Goal: Find specific page/section: Find specific page/section

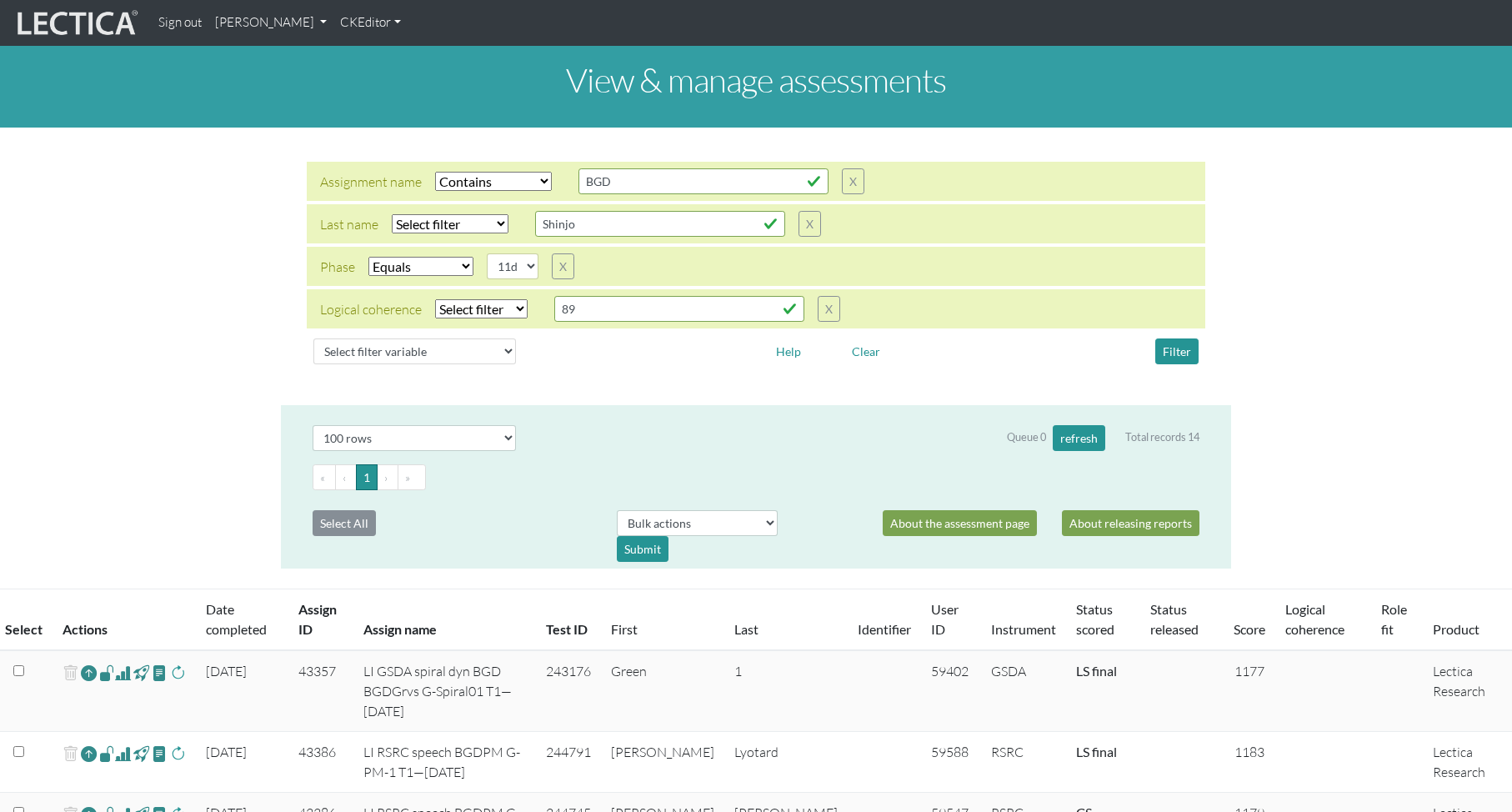
select select "icontains"
select select "11d"
select select "100"
click at [370, 349] on select "Select filter variable Assignment name Assignment ID Clarity persuasive Clarity…" at bounding box center [415, 352] width 203 height 26
select select "user__id"
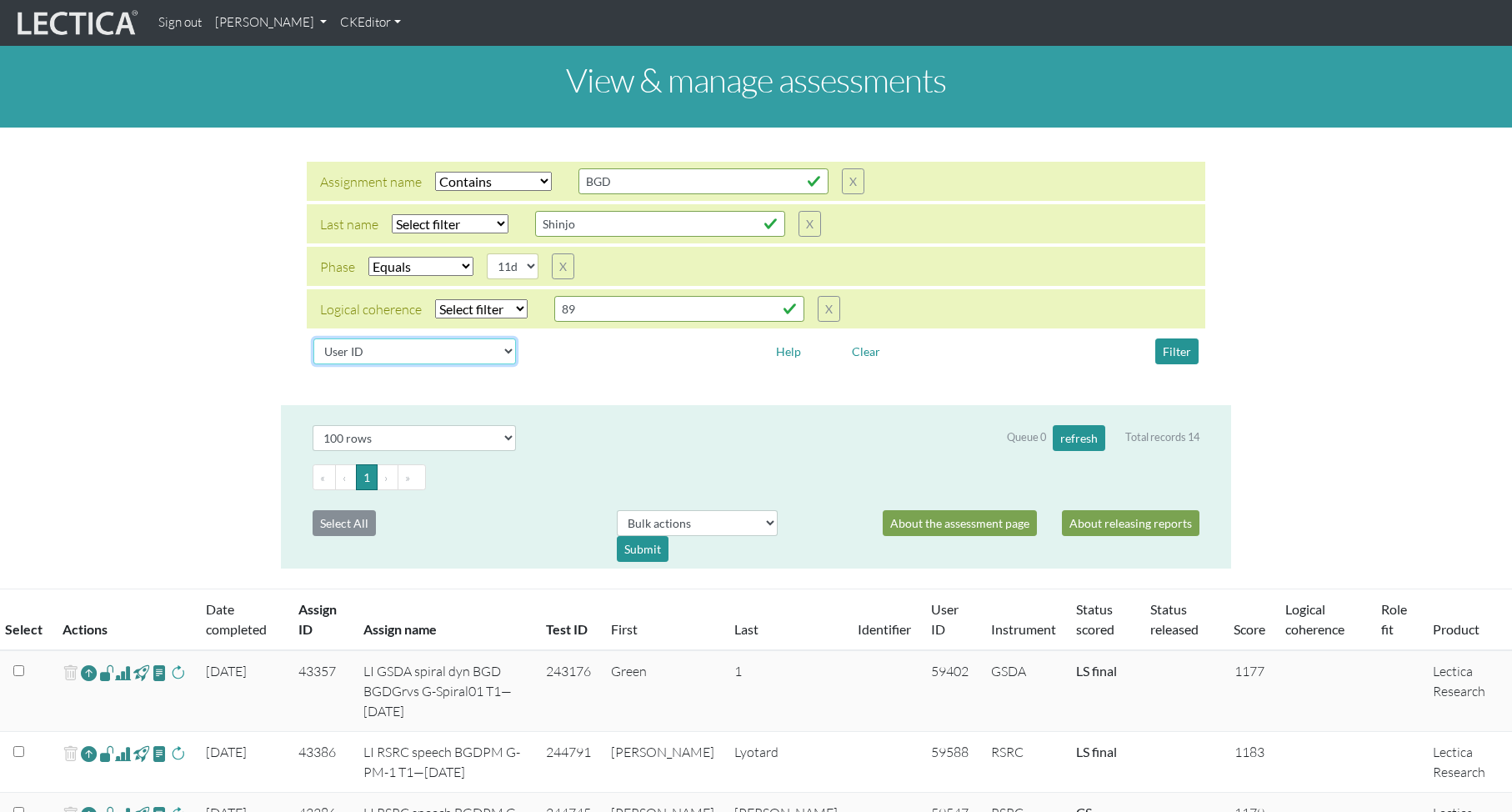
click at [313, 364] on select "Select filter variable Assignment name Assignment ID Clarity persuasive Clarity…" at bounding box center [415, 352] width 203 height 26
select select
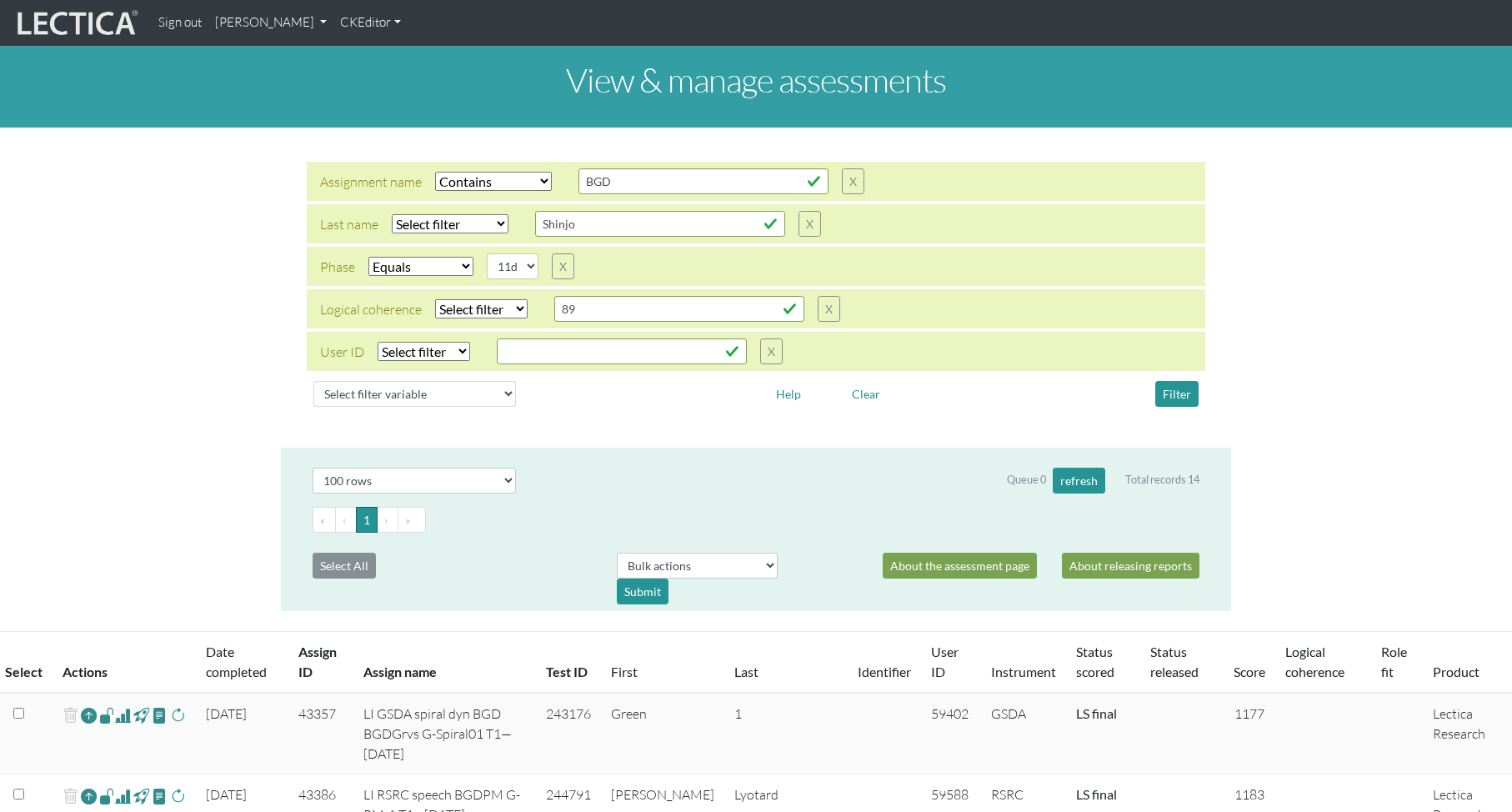
click at [419, 353] on select "Select filter Equals List Contains Greater than Less than" at bounding box center [424, 351] width 92 height 19
select select "equal"
click at [378, 342] on select "Select filter Equals List Contains Greater than Less than" at bounding box center [424, 351] width 92 height 19
click at [529, 351] on input "text" at bounding box center [621, 352] width 250 height 26
paste input "10341"
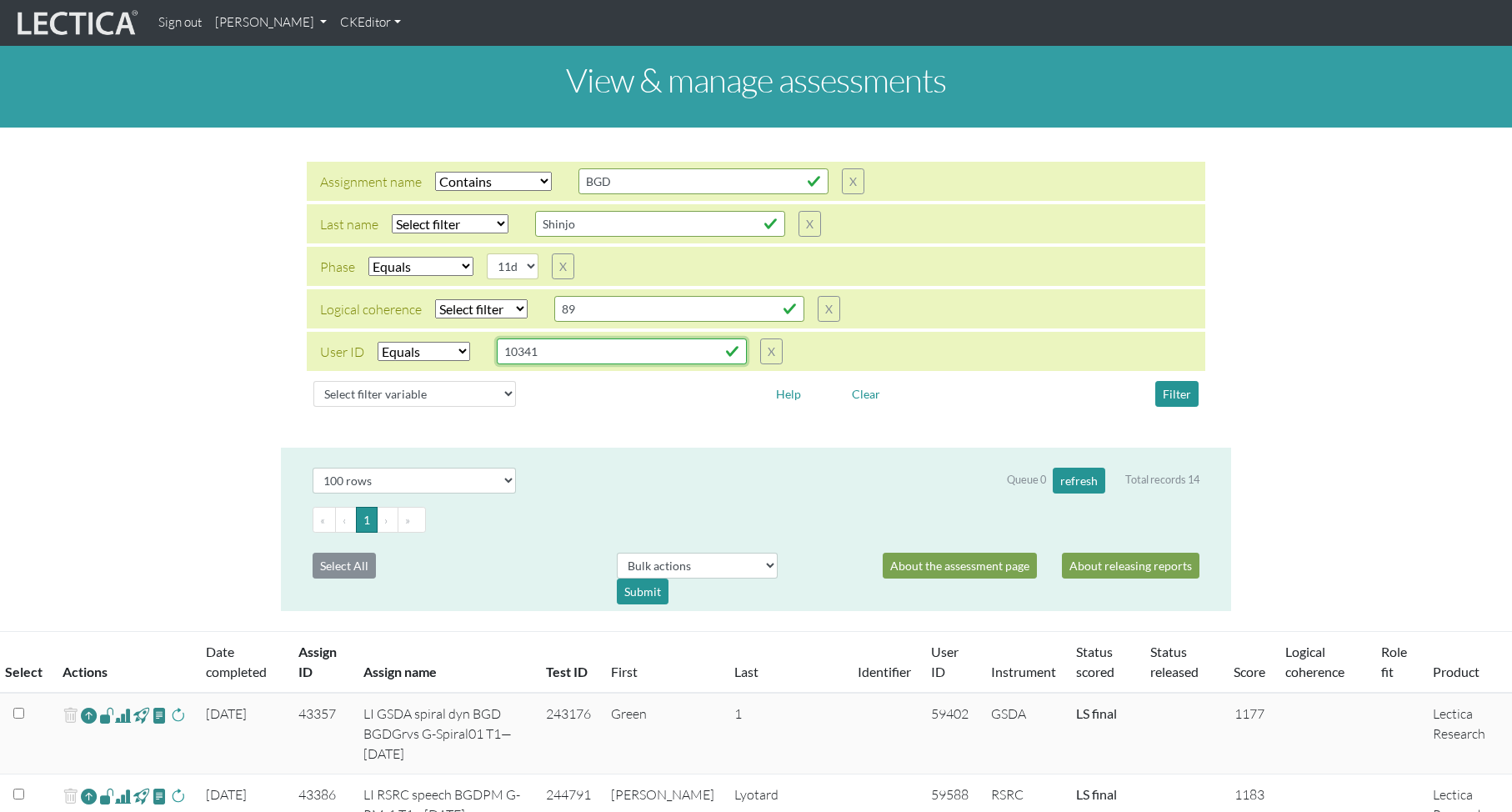
type input "10341"
click at [1176, 392] on button "Filter" at bounding box center [1177, 394] width 43 height 26
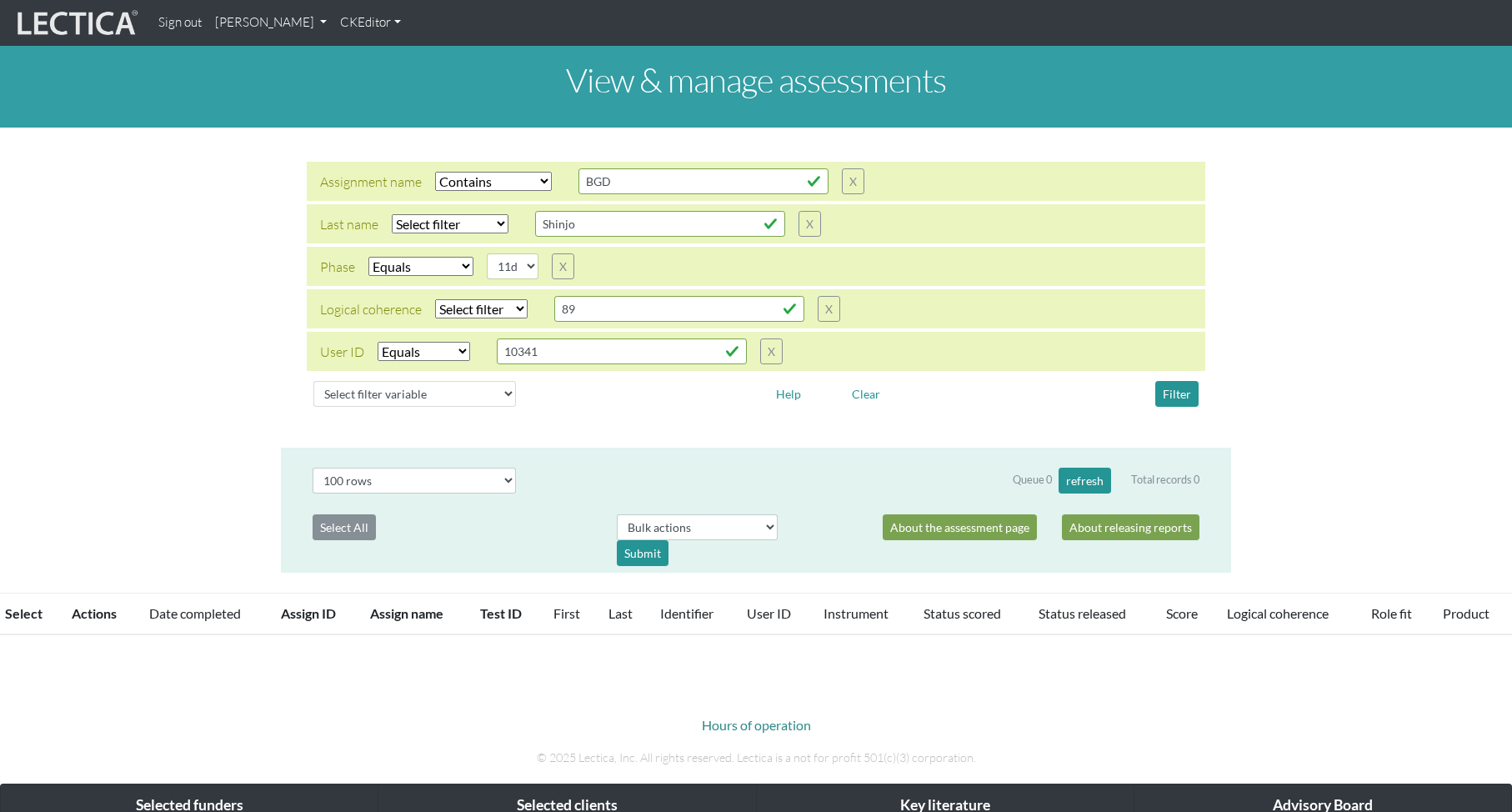
click at [405, 268] on select "Select filter Equals Does not equal" at bounding box center [421, 266] width 105 height 19
select select
click at [369, 256] on select "Select filter Equals Does not equal" at bounding box center [421, 266] width 105 height 19
click at [469, 182] on select "Select filter Equals Does not equal Contains Does not contain Starts with Ends …" at bounding box center [493, 181] width 117 height 19
select select
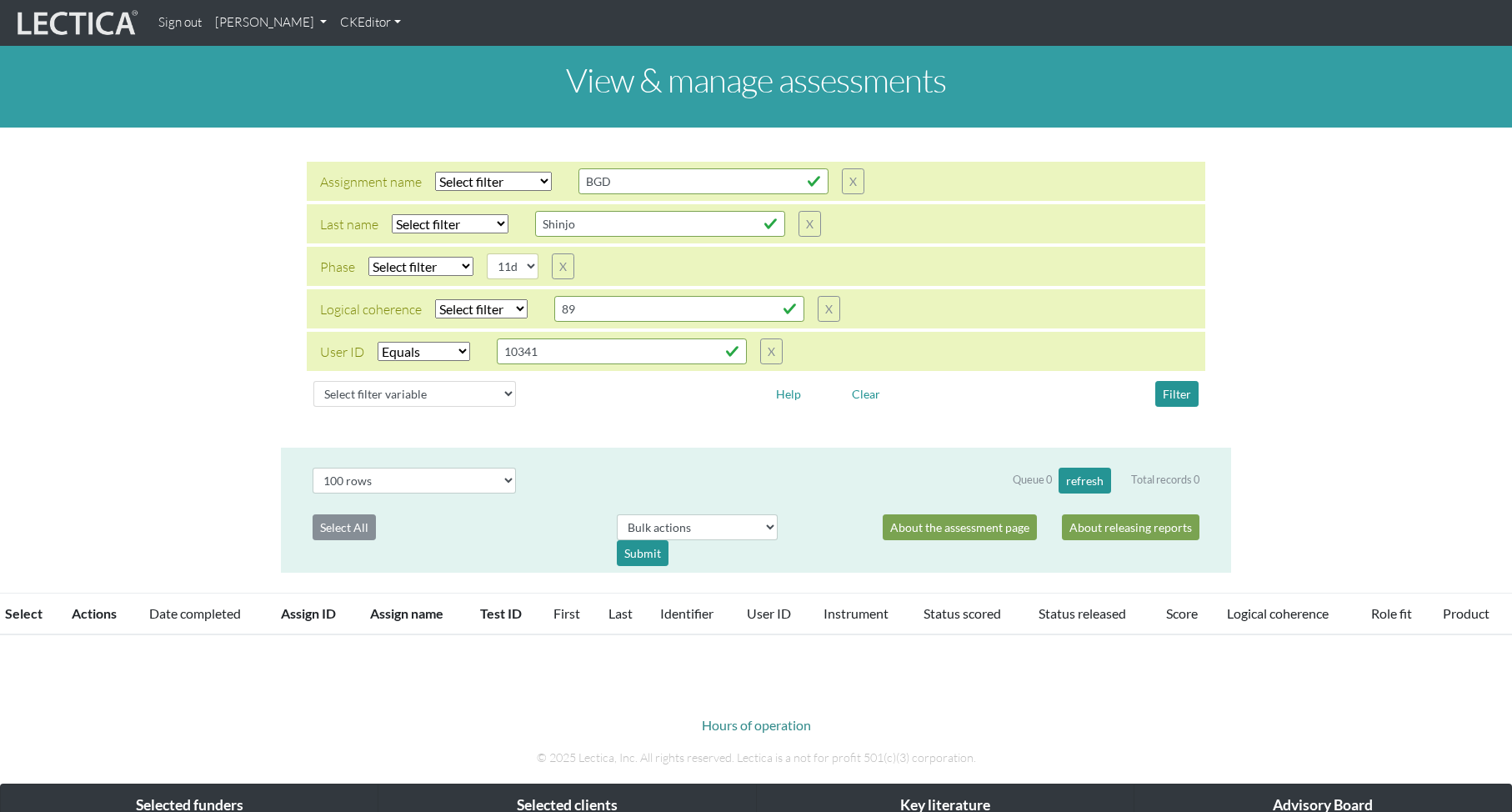
click at [435, 172] on select "Select filter Equals Does not equal Contains Does not contain Starts with Ends …" at bounding box center [493, 181] width 117 height 19
click at [1170, 390] on button "Filter" at bounding box center [1177, 394] width 43 height 26
click at [1155, 382] on button "Filter" at bounding box center [1177, 394] width 43 height 26
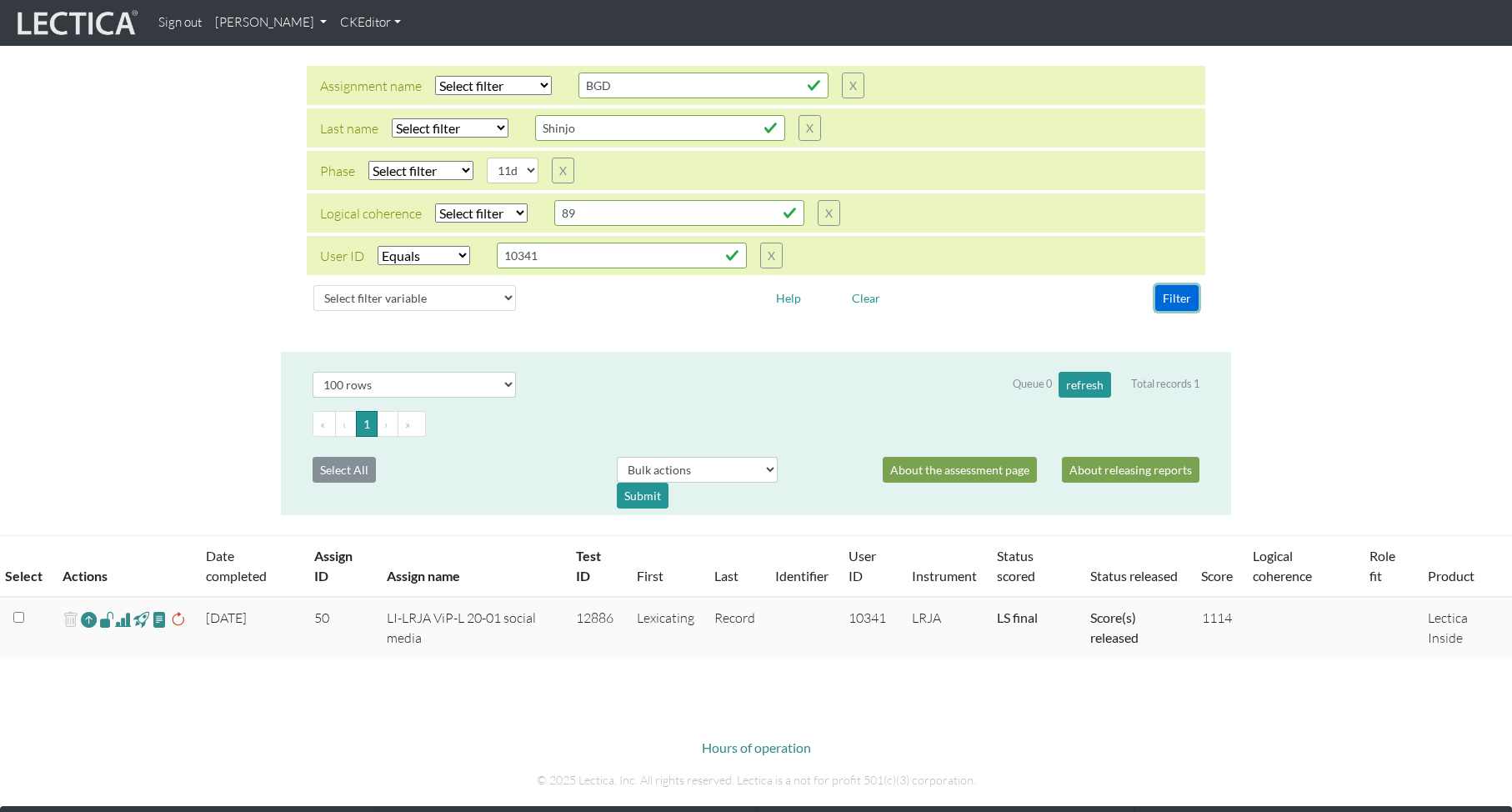
scroll to position [175, 0]
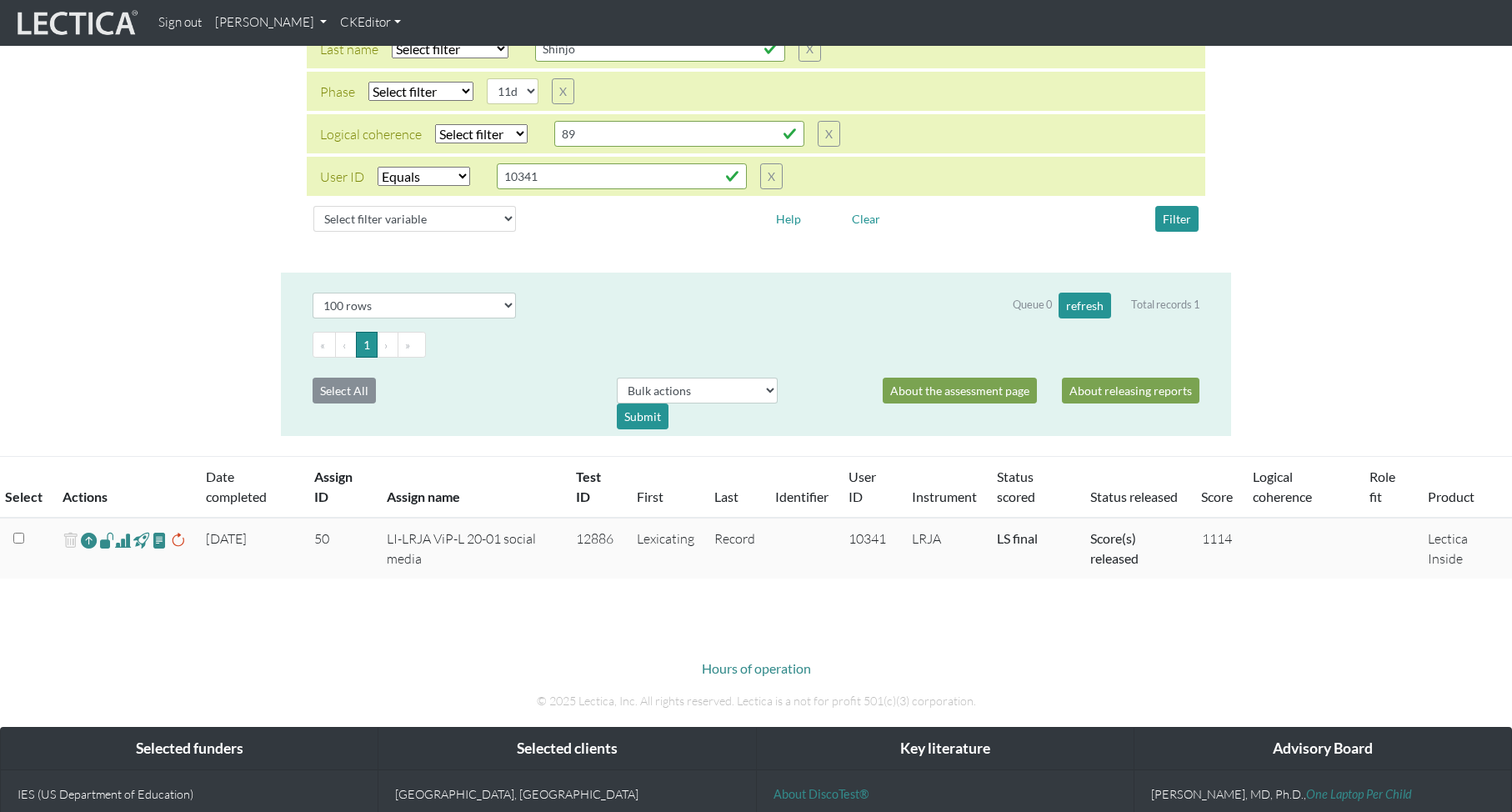
click at [121, 541] on span at bounding box center [122, 540] width 15 height 20
